Goal: Task Accomplishment & Management: Manage account settings

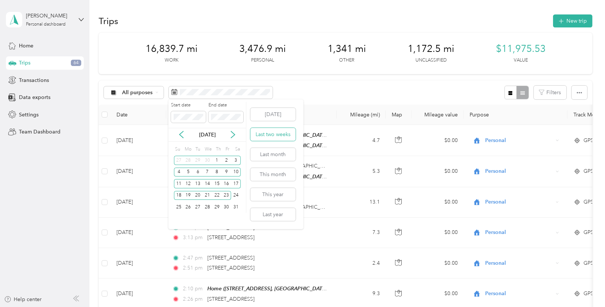
click at [270, 133] on button "Last two weeks" at bounding box center [272, 134] width 45 height 13
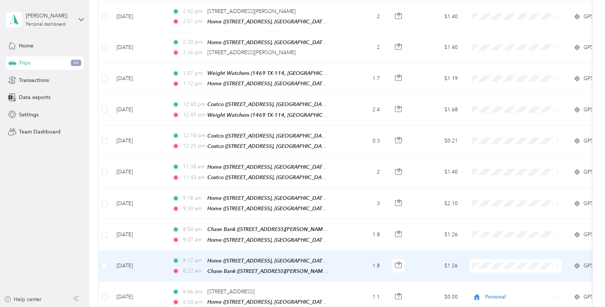
scroll to position [185, 0]
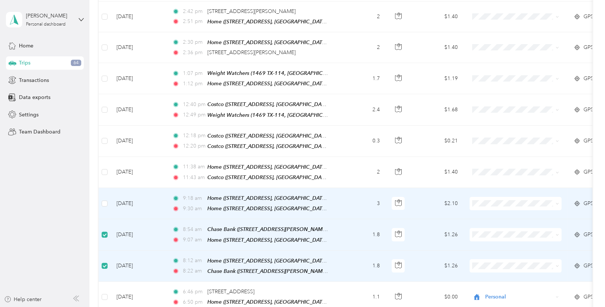
click at [106, 193] on td at bounding box center [105, 203] width 12 height 31
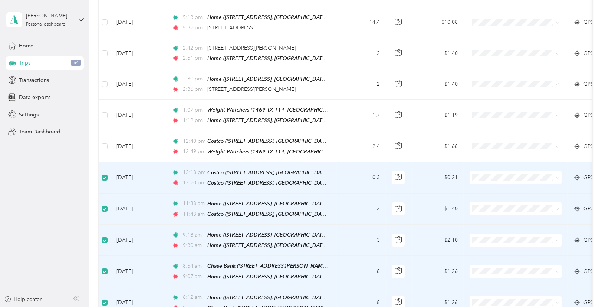
scroll to position [147, 0]
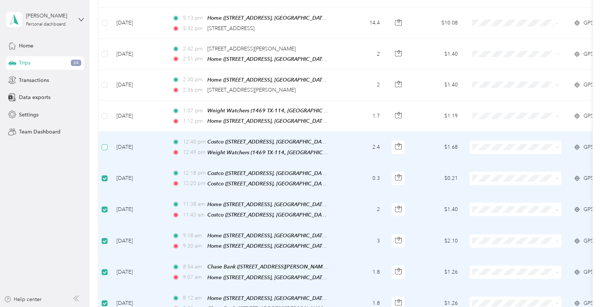
click at [104, 143] on label at bounding box center [105, 147] width 6 height 8
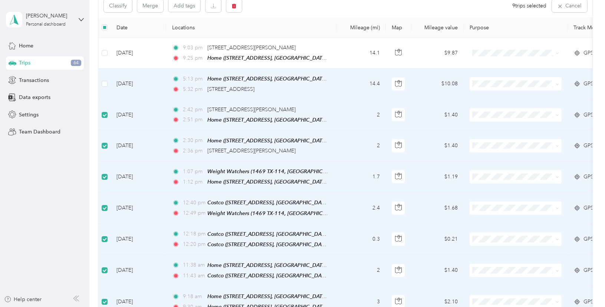
scroll to position [73, 0]
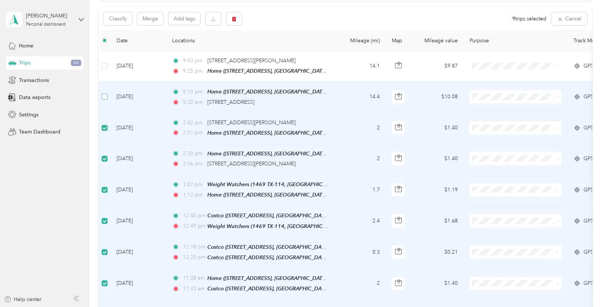
click at [103, 93] on label at bounding box center [105, 97] width 6 height 8
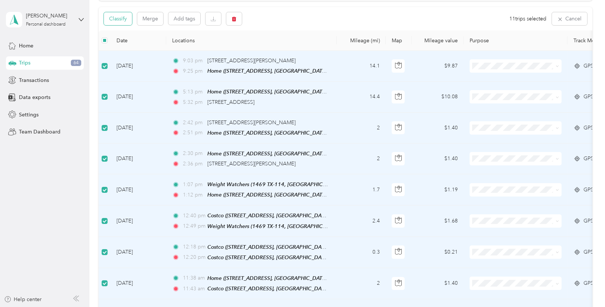
click at [116, 15] on button "Classify" at bounding box center [118, 18] width 28 height 13
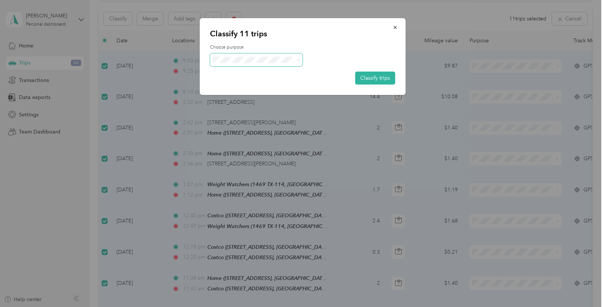
click at [244, 55] on span at bounding box center [256, 59] width 93 height 13
click at [260, 87] on span "Personal" at bounding box center [264, 84] width 72 height 8
click at [370, 75] on button "Classify trips" at bounding box center [375, 78] width 40 height 13
